Goal: Task Accomplishment & Management: Manage account settings

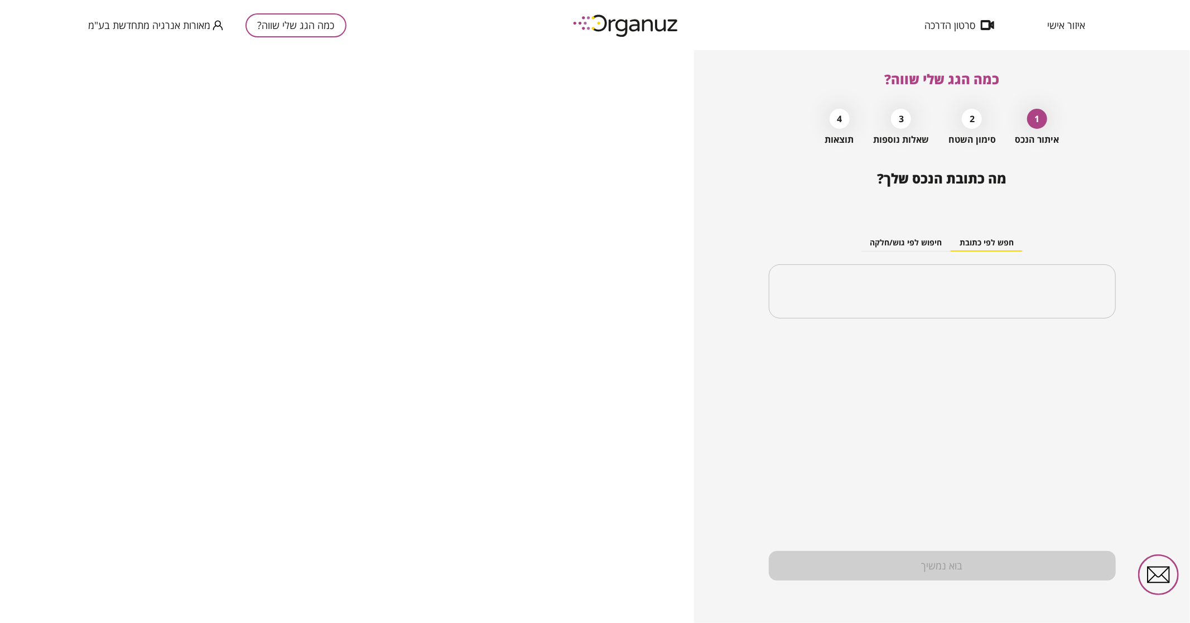
click at [161, 26] on span "מאורות אנרגיה מתחדשת בע"מ" at bounding box center [149, 25] width 122 height 11
click at [1066, 24] on div at bounding box center [595, 311] width 1190 height 623
click at [1068, 24] on span "איזור אישי" at bounding box center [1066, 25] width 38 height 11
